Goal: Task Accomplishment & Management: Use online tool/utility

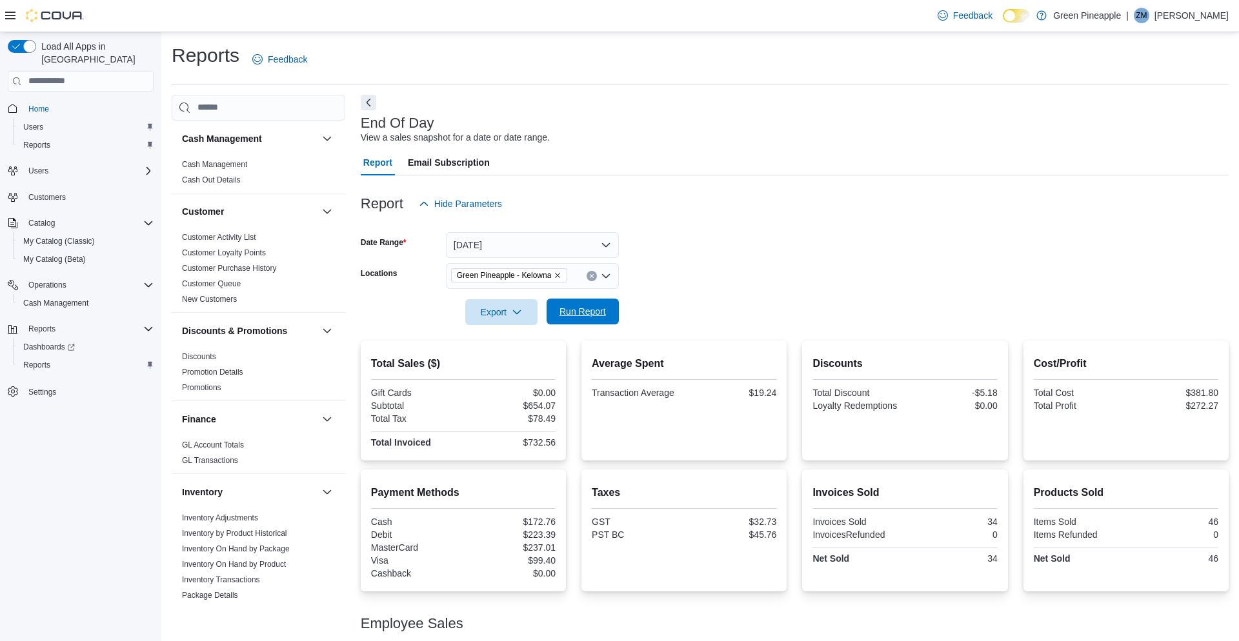
click at [592, 310] on span "Run Report" at bounding box center [582, 311] width 46 height 13
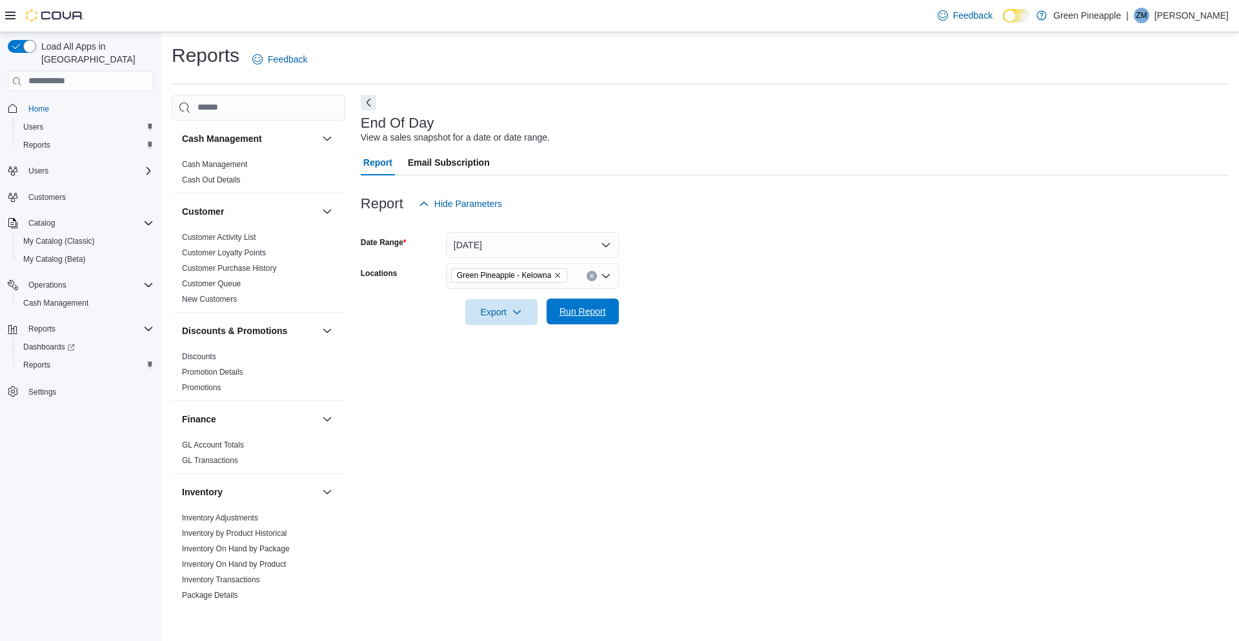
click at [577, 312] on span "Run Report" at bounding box center [582, 311] width 46 height 13
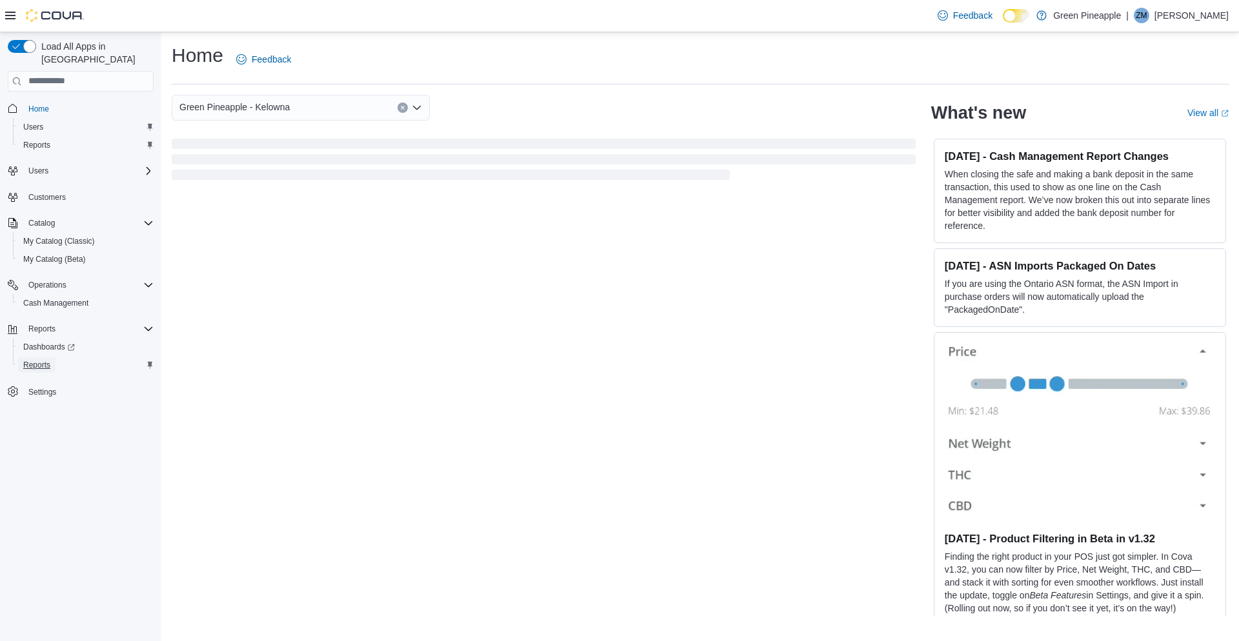
click at [49, 360] on span "Reports" at bounding box center [36, 365] width 27 height 10
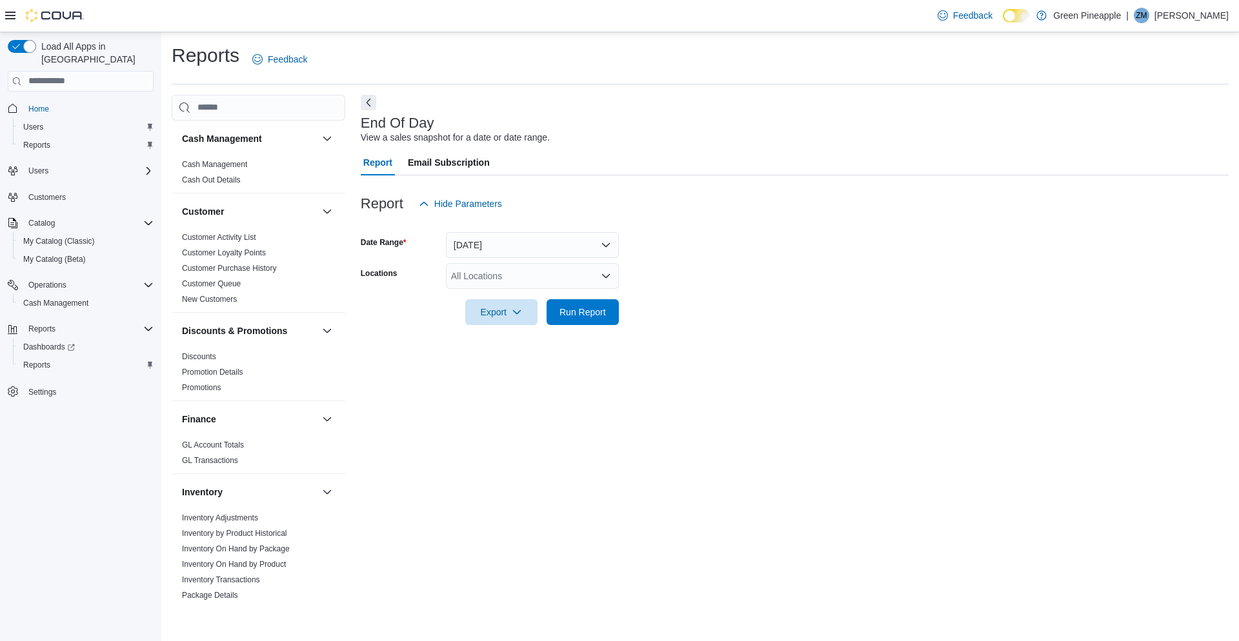
click at [612, 278] on div "All Locations" at bounding box center [532, 276] width 173 height 26
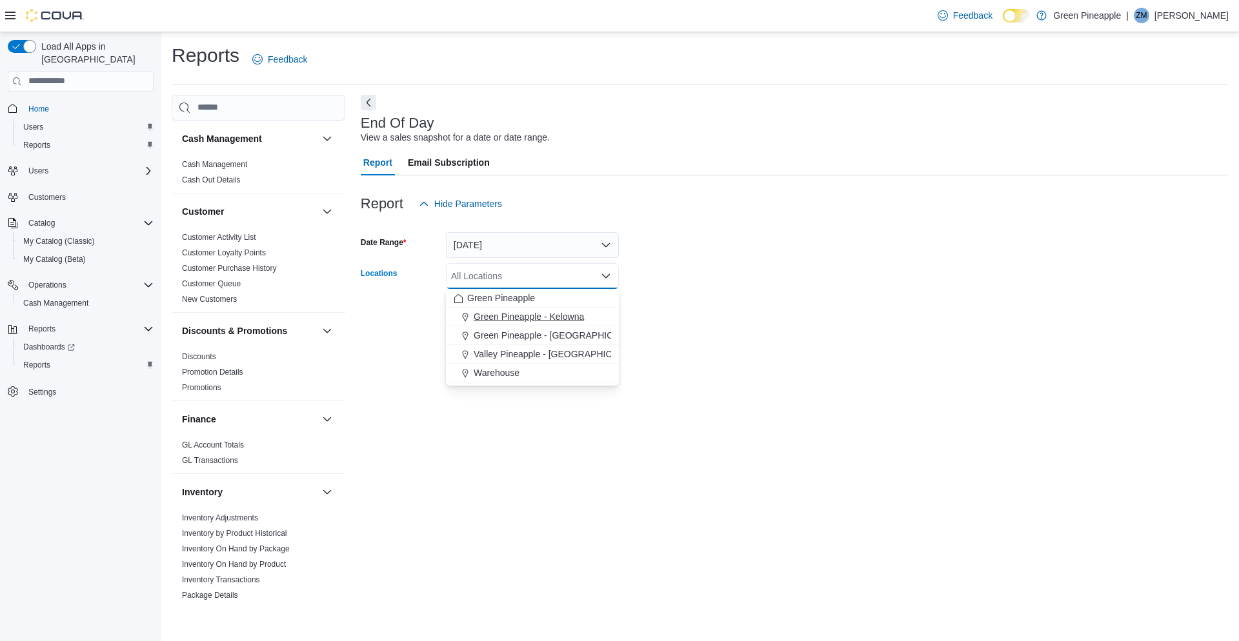
click at [554, 318] on span "Green Pineapple - Kelowna" at bounding box center [529, 316] width 110 height 13
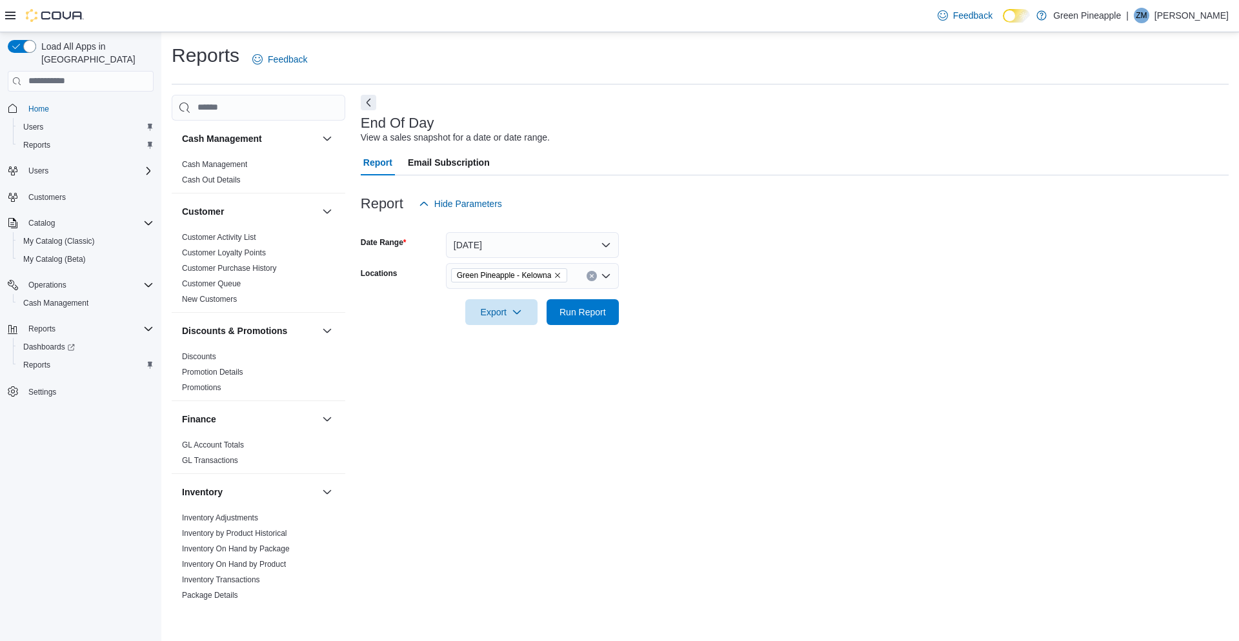
click at [818, 274] on form "Date Range Today Locations Green Pineapple - Kelowna Export Run Report" at bounding box center [795, 271] width 868 height 108
click at [577, 314] on span "Run Report" at bounding box center [582, 311] width 46 height 13
